Goal: Transaction & Acquisition: Purchase product/service

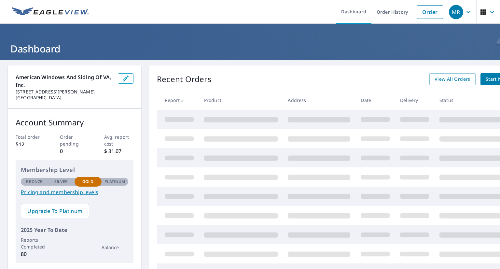
click at [492, 81] on span "Start New Order" at bounding box center [505, 79] width 38 height 8
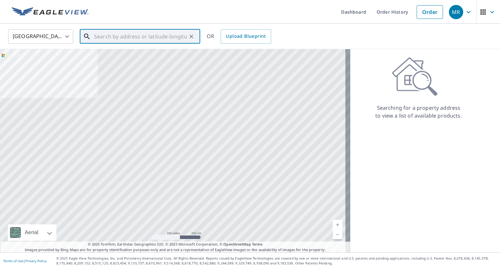
click at [122, 39] on input "text" at bounding box center [140, 36] width 93 height 18
paste input "Porpoise SW 7047"
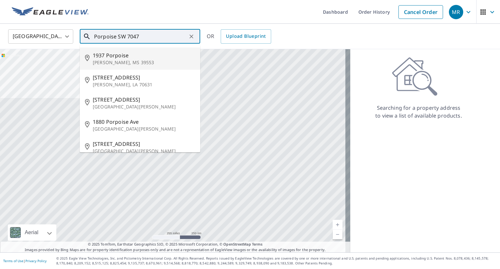
drag, startPoint x: 147, startPoint y: 37, endPoint x: 69, endPoint y: 24, distance: 79.5
click at [69, 24] on div "United States [GEOGRAPHIC_DATA] ​ Porpoise SW 7047 ​ [GEOGRAPHIC_DATA] [STREET_…" at bounding box center [250, 36] width 500 height 25
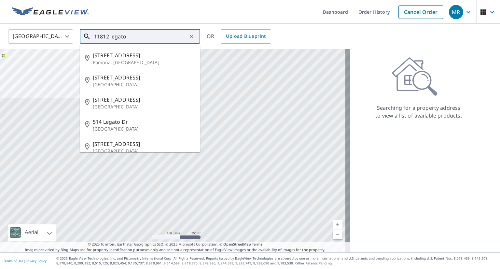
drag, startPoint x: 132, startPoint y: 36, endPoint x: 67, endPoint y: 27, distance: 65.5
click at [68, 29] on div "United States [GEOGRAPHIC_DATA] ​ 11812 legato ​ [STREET_ADDRESS][GEOGRAPHIC_DA…" at bounding box center [247, 36] width 489 height 15
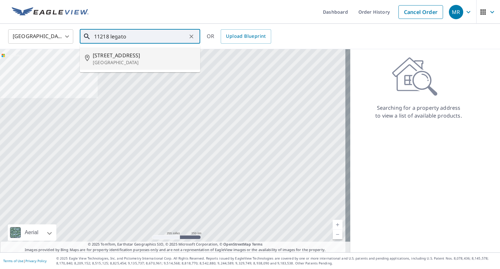
click at [103, 51] on span "[STREET_ADDRESS]" at bounding box center [144, 55] width 102 height 8
type input "[STREET_ADDRESS]"
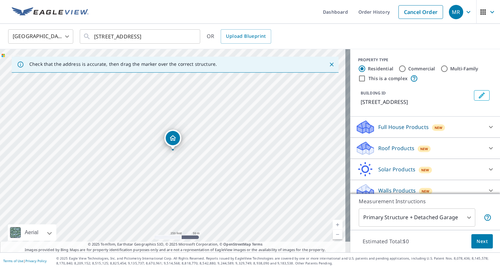
click at [397, 152] on p "Roof Products" at bounding box center [397, 148] width 36 height 8
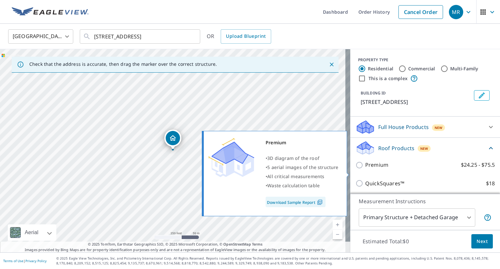
click at [356, 169] on input "Premium $24.25 - $75.5" at bounding box center [361, 165] width 10 height 8
checkbox input "true"
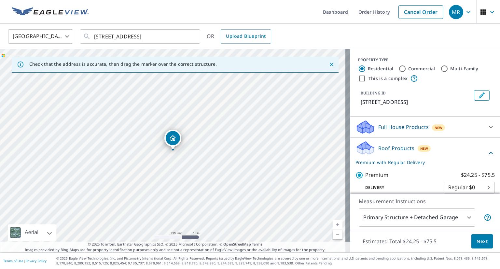
scroll to position [113, 0]
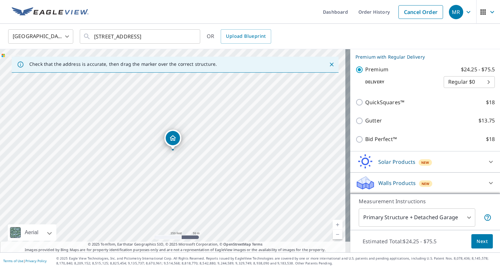
click at [480, 240] on span "Next" at bounding box center [482, 241] width 11 height 8
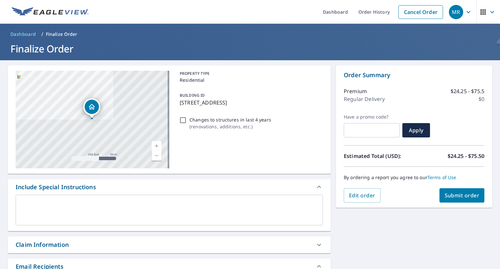
click at [461, 198] on span "Submit order" at bounding box center [462, 195] width 35 height 7
